Goal: Navigation & Orientation: Find specific page/section

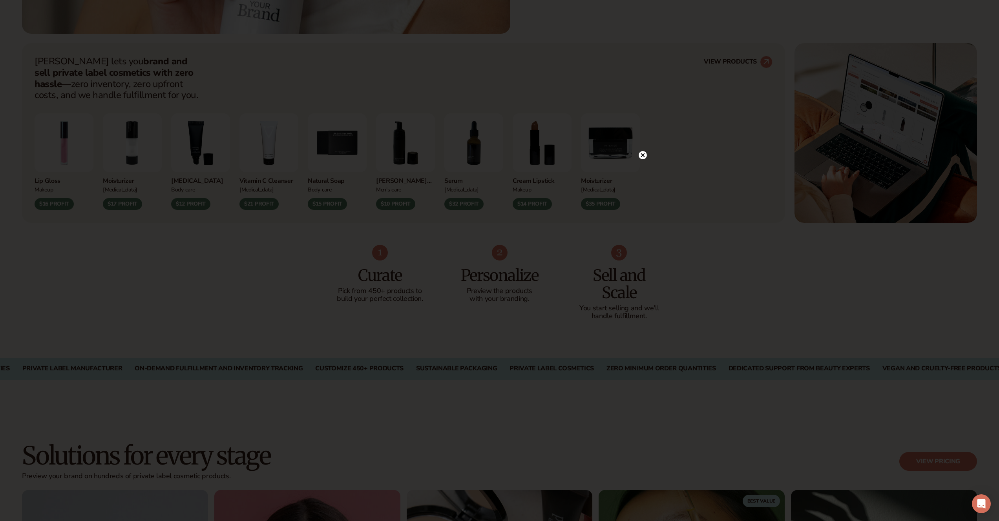
scroll to position [499, 0]
click at [643, 171] on icon at bounding box center [643, 171] width 8 height 8
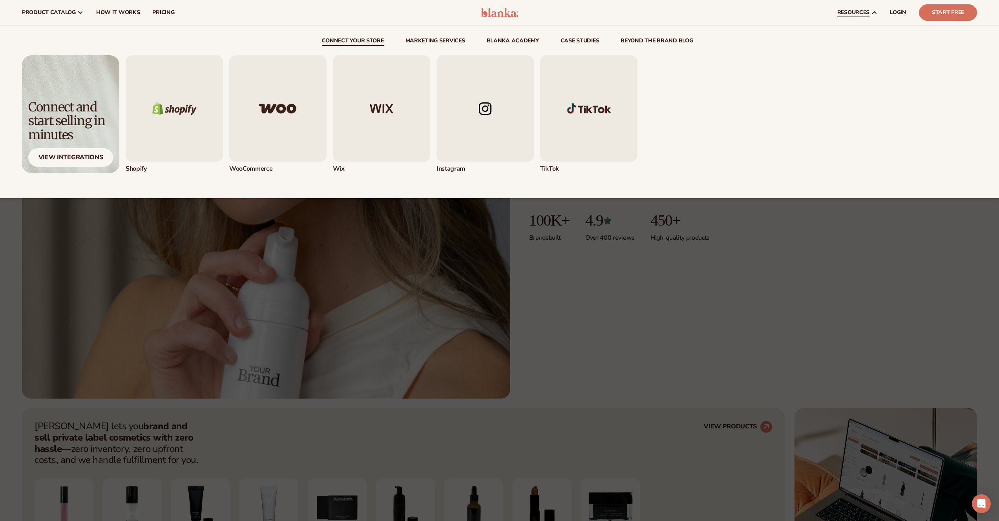
scroll to position [0, 0]
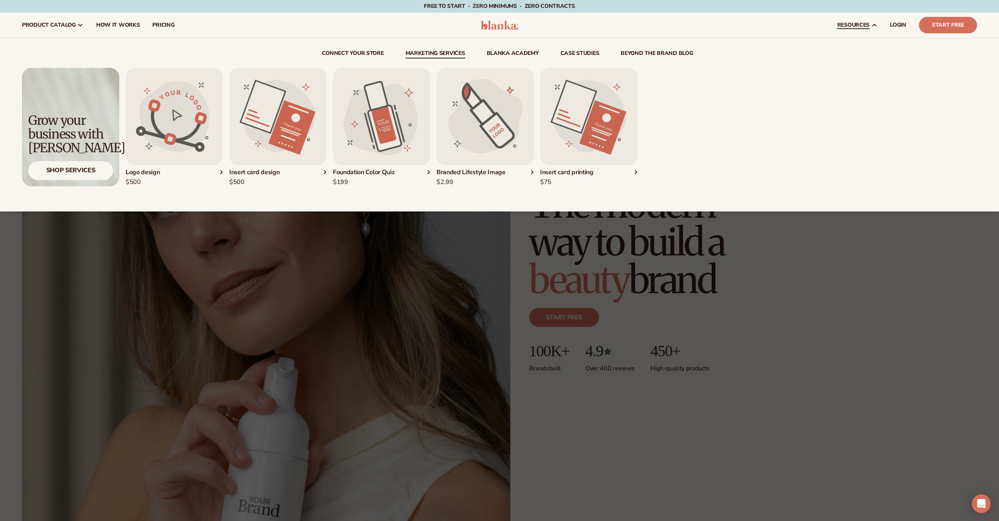
click at [395, 98] on img "3 / 5" at bounding box center [381, 116] width 97 height 97
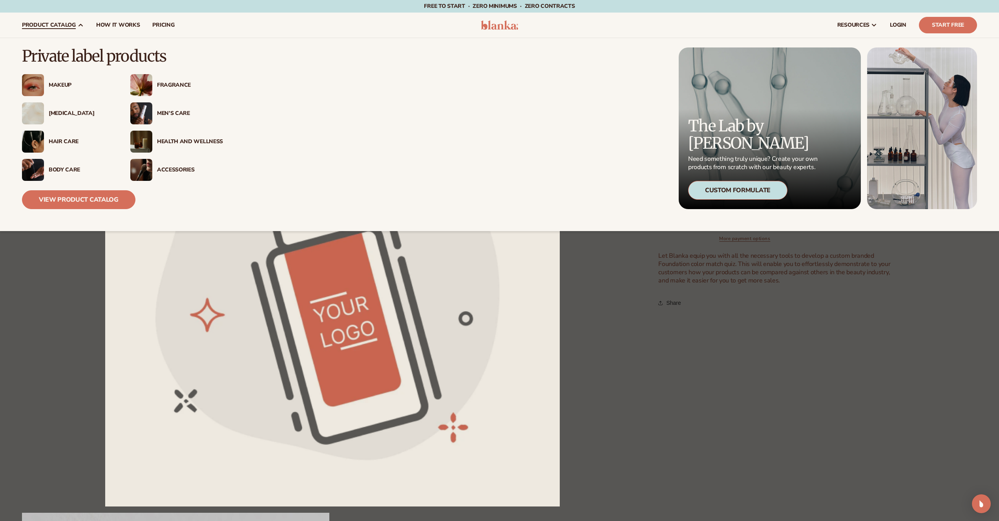
click at [73, 111] on div "[MEDICAL_DATA]" at bounding box center [82, 113] width 66 height 7
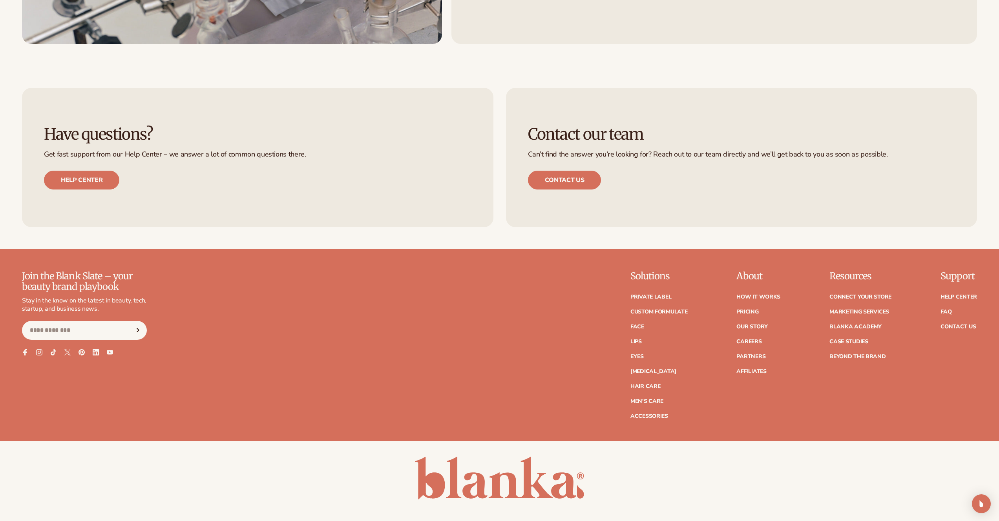
scroll to position [1606, 0]
